Goal: Task Accomplishment & Management: Use online tool/utility

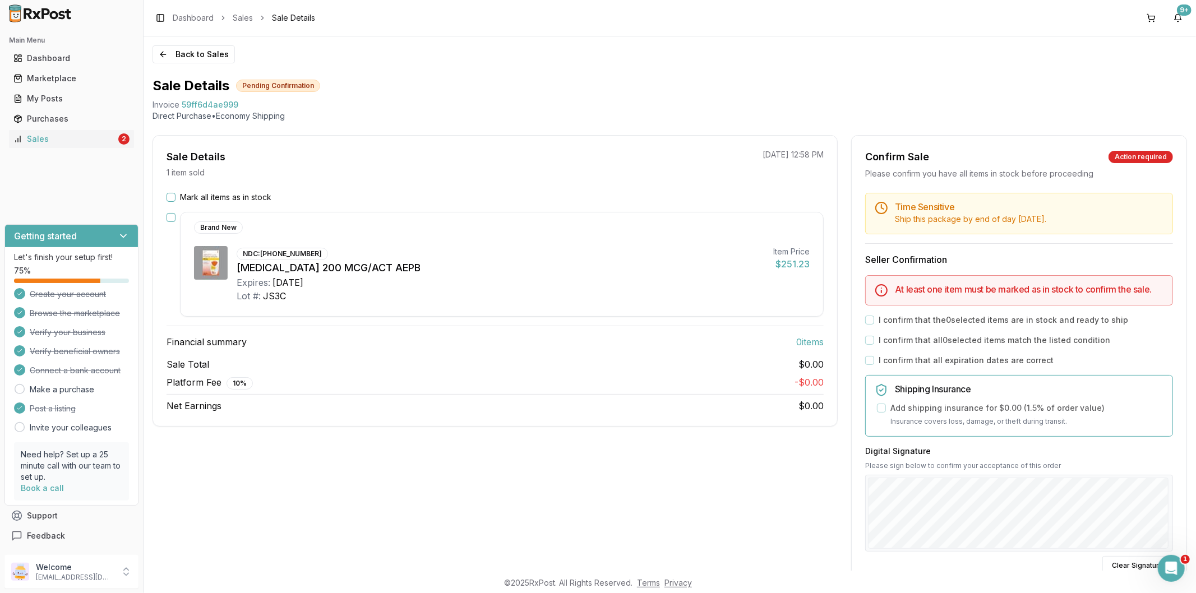
click at [169, 201] on button "Mark all items as in stock" at bounding box center [171, 197] width 9 height 9
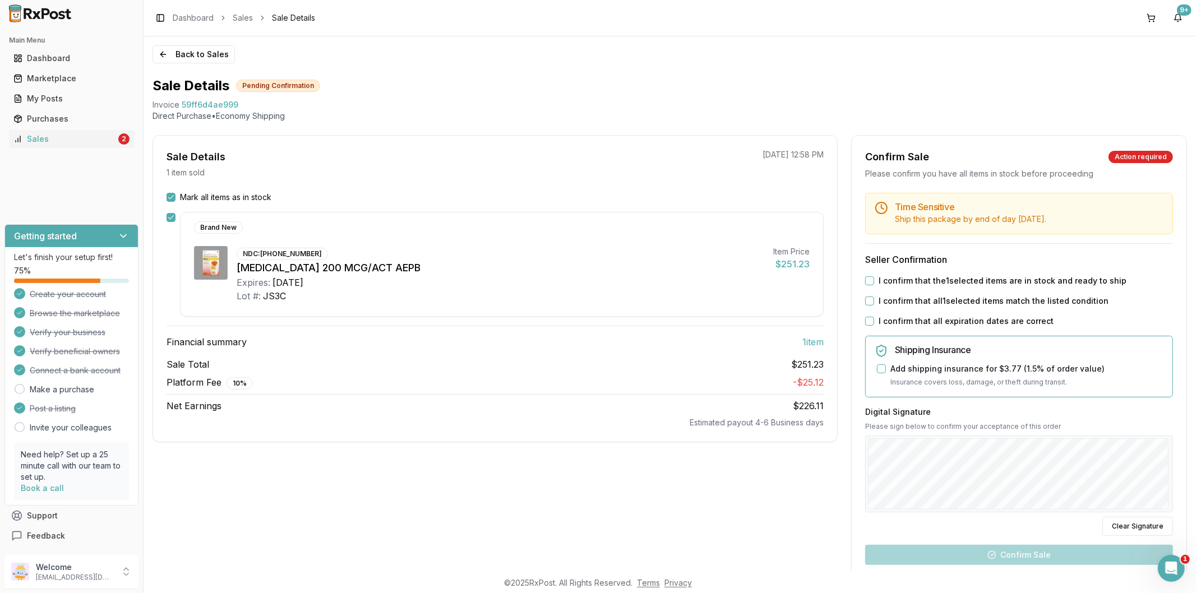
click at [866, 279] on button "I confirm that the 1 selected items are in stock and ready to ship" at bounding box center [869, 280] width 9 height 9
click at [867, 305] on button "I confirm that all 1 selected items match the listed condition" at bounding box center [869, 301] width 9 height 9
click at [865, 327] on div "Time Sensitive Ship this package by end of day Thursday, October 16th . Seller …" at bounding box center [1019, 425] width 335 height 464
click at [868, 323] on button "I confirm that all expiration dates are correct" at bounding box center [869, 321] width 9 height 9
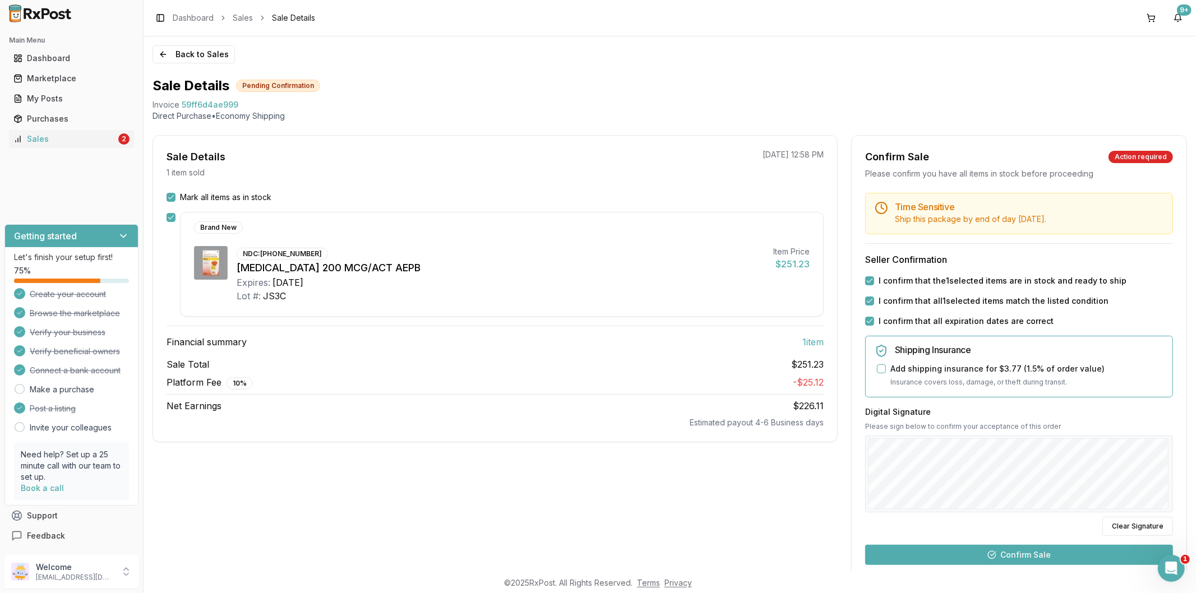
click at [1051, 554] on button "Confirm Sale" at bounding box center [1019, 555] width 308 height 20
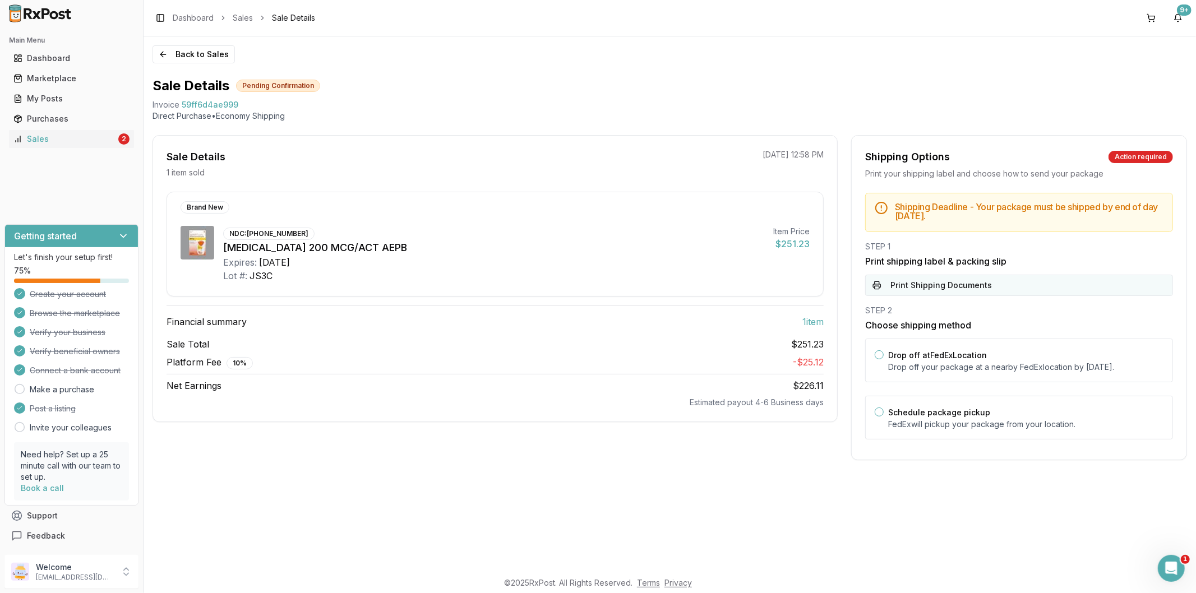
click at [945, 292] on button "Print Shipping Documents" at bounding box center [1019, 285] width 308 height 21
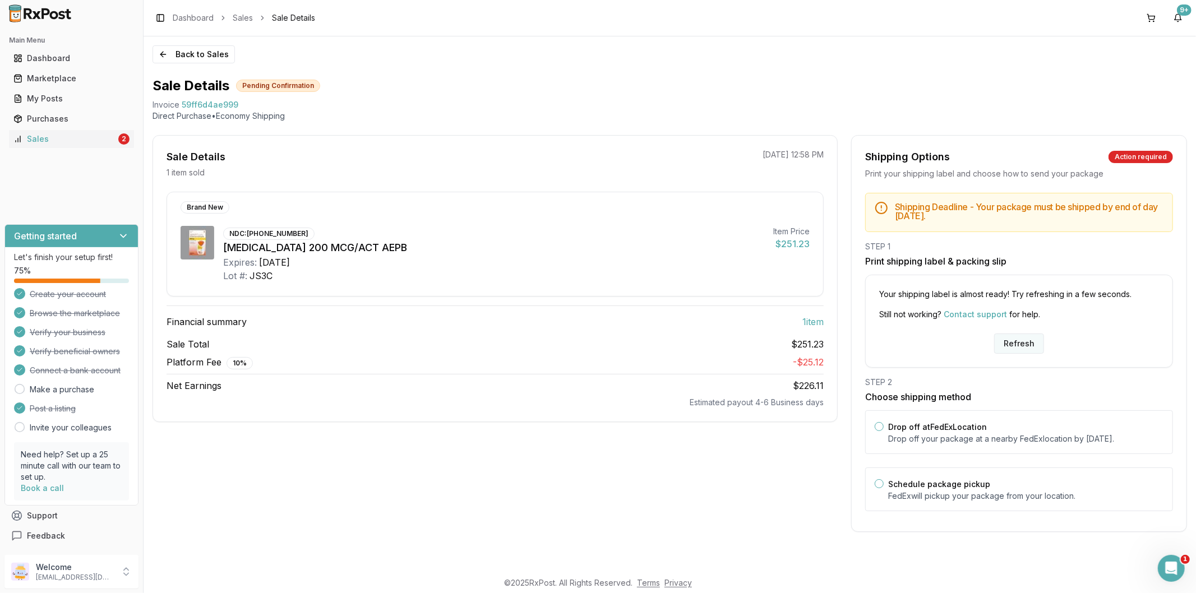
click at [1016, 343] on button "Refresh" at bounding box center [1019, 344] width 50 height 20
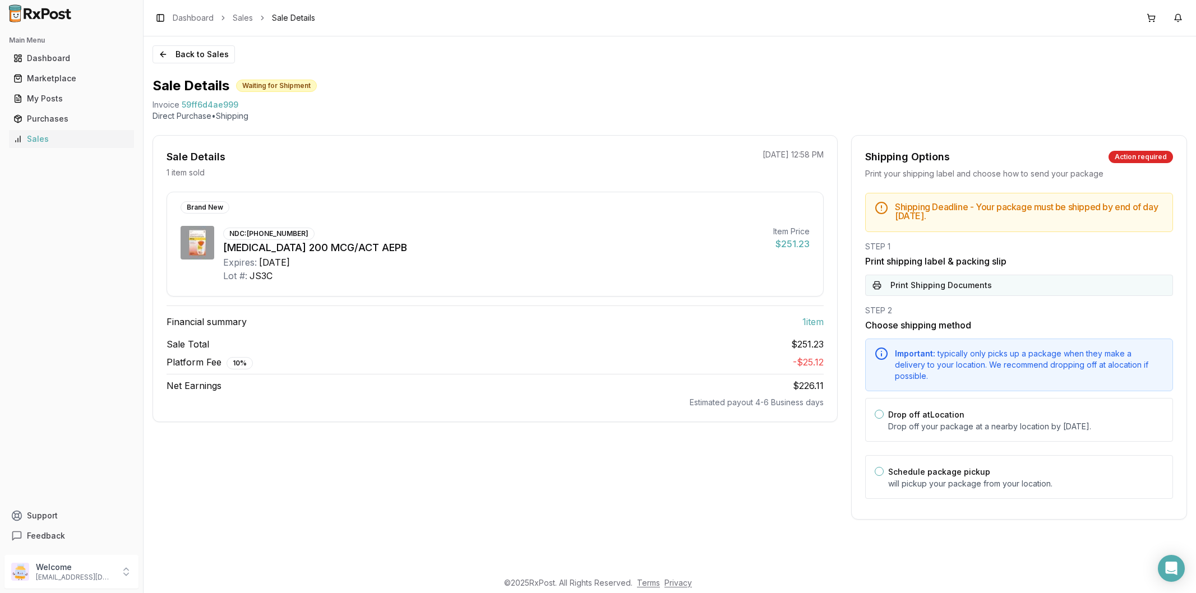
click at [939, 288] on button "Print Shipping Documents" at bounding box center [1019, 285] width 308 height 21
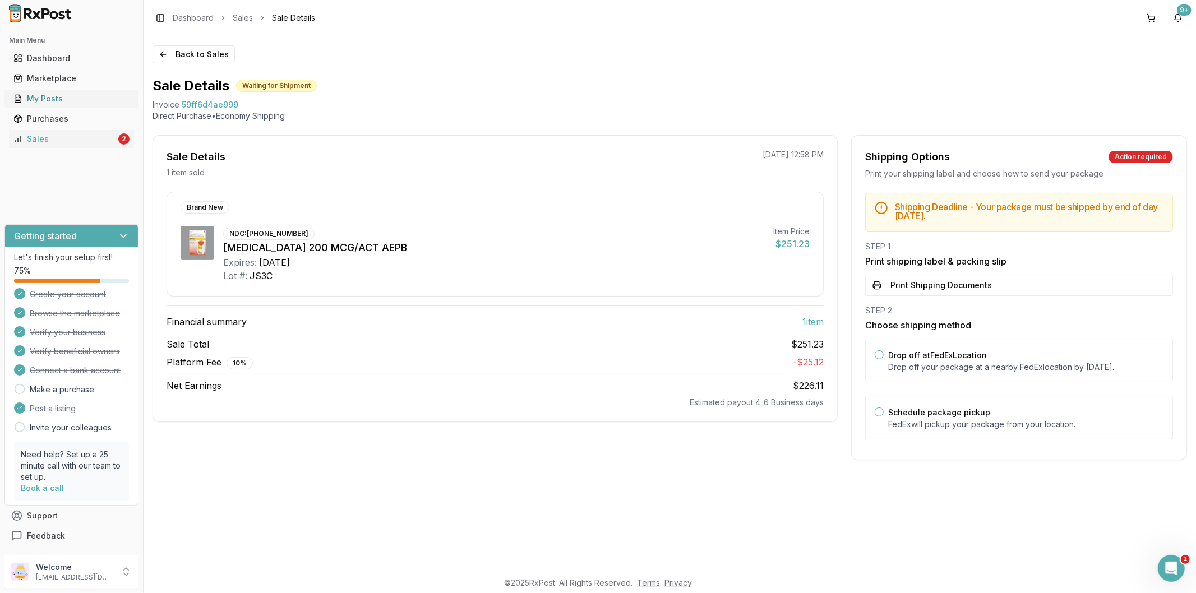
click at [81, 94] on div "My Posts" at bounding box center [71, 98] width 116 height 11
